Goal: Transaction & Acquisition: Purchase product/service

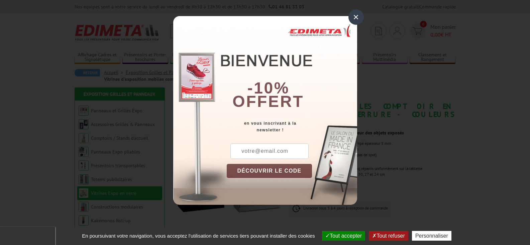
click at [357, 16] on div "×" at bounding box center [356, 16] width 15 height 15
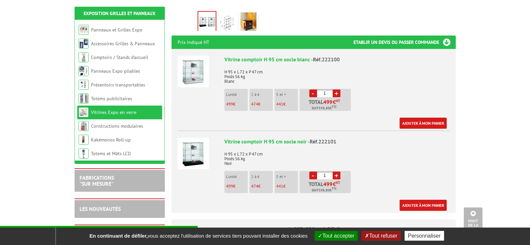
scroll to position [234, 0]
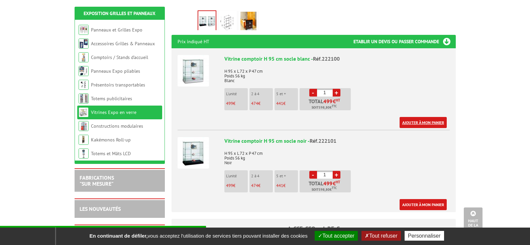
click at [435, 117] on link "Ajouter à mon panier" at bounding box center [423, 122] width 47 height 11
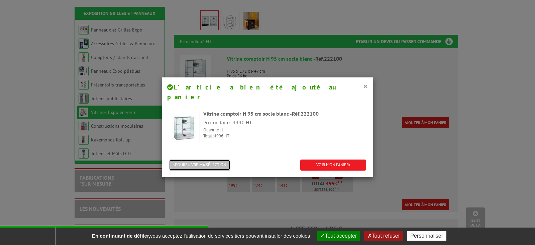
click at [201, 159] on button "POURSUIVRE MA SÉLECTION" at bounding box center [200, 164] width 62 height 11
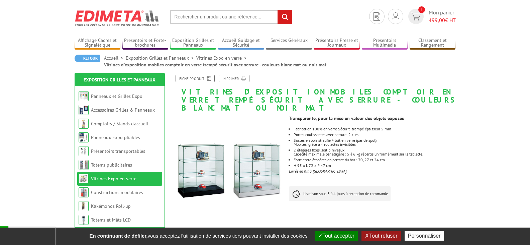
scroll to position [0, 0]
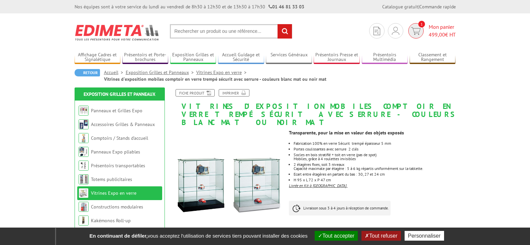
click at [440, 27] on span "Mon panier 499,00 € HT" at bounding box center [442, 30] width 27 height 15
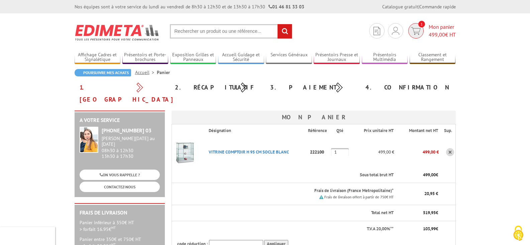
click at [412, 32] on img at bounding box center [416, 31] width 10 height 8
drag, startPoint x: 413, startPoint y: 32, endPoint x: 471, endPoint y: 200, distance: 176.9
click at [100, 87] on div "1. Panier" at bounding box center [122, 93] width 95 height 24
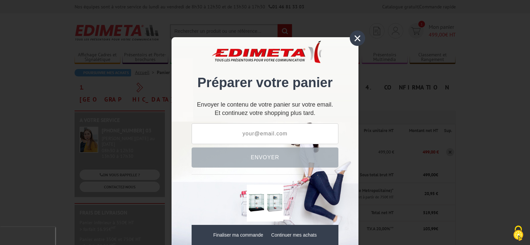
click at [356, 41] on div "×" at bounding box center [357, 37] width 15 height 15
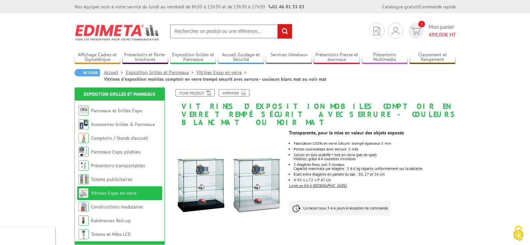
drag, startPoint x: 416, startPoint y: 31, endPoint x: 355, endPoint y: 32, distance: 60.9
click at [355, 32] on section "Je me connecte Nouveau client ? Inscrivez-vous 1 Mon panier 499,00 € HT recherc…" at bounding box center [265, 28] width 381 height 31
click at [417, 29] on img at bounding box center [416, 31] width 10 height 8
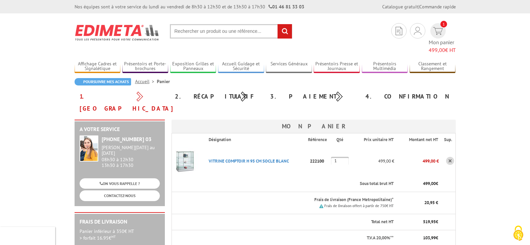
click at [450, 157] on link at bounding box center [450, 161] width 8 height 8
